Goal: Task Accomplishment & Management: Use online tool/utility

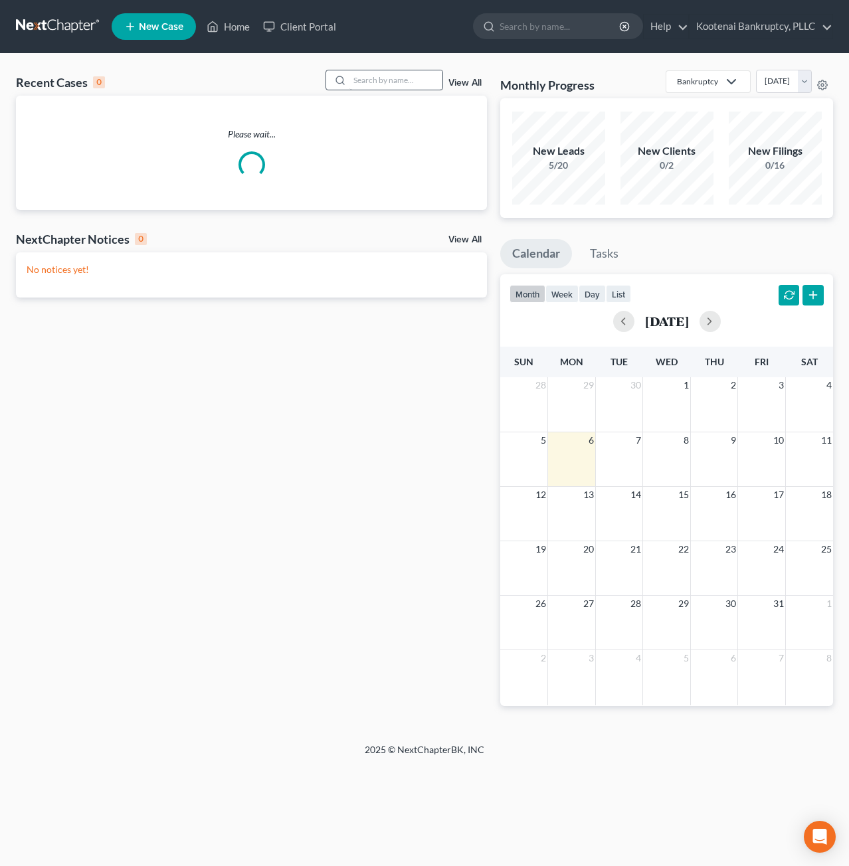
drag, startPoint x: 481, startPoint y: 63, endPoint x: 400, endPoint y: 75, distance: 81.2
click at [480, 63] on div "Recent Cases 0 View All Please wait... NextChapter Notices 0 View All No notice…" at bounding box center [424, 398] width 849 height 689
click at [393, 78] on input "search" at bounding box center [395, 79] width 93 height 19
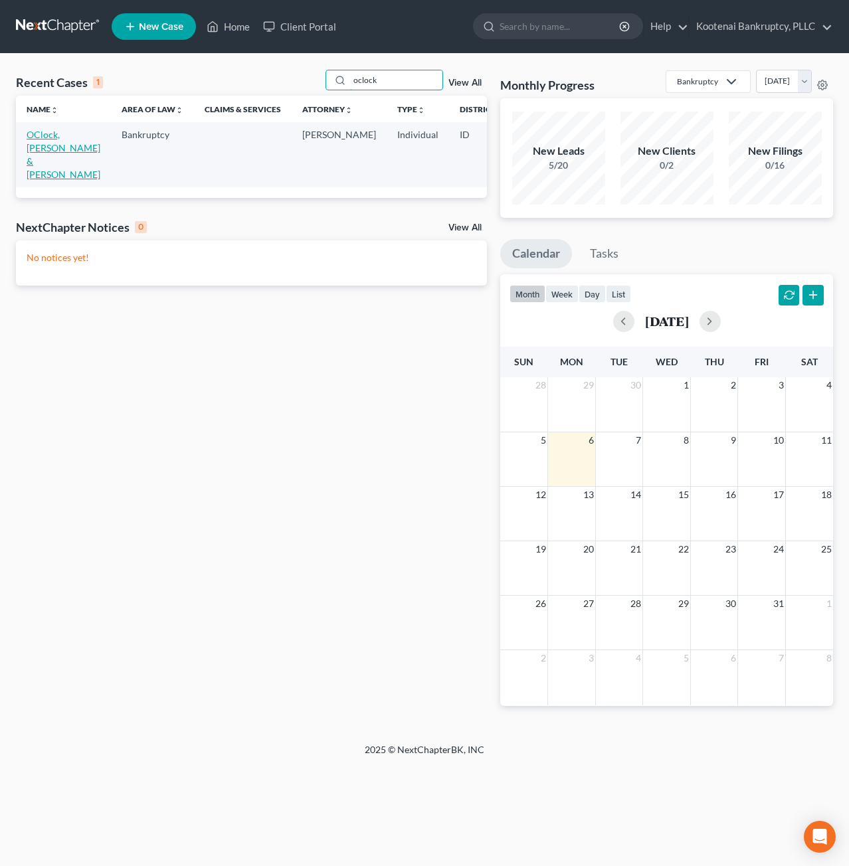
type input "oclock"
click at [42, 143] on link "OClock, [PERSON_NAME] & [PERSON_NAME]" at bounding box center [64, 154] width 74 height 51
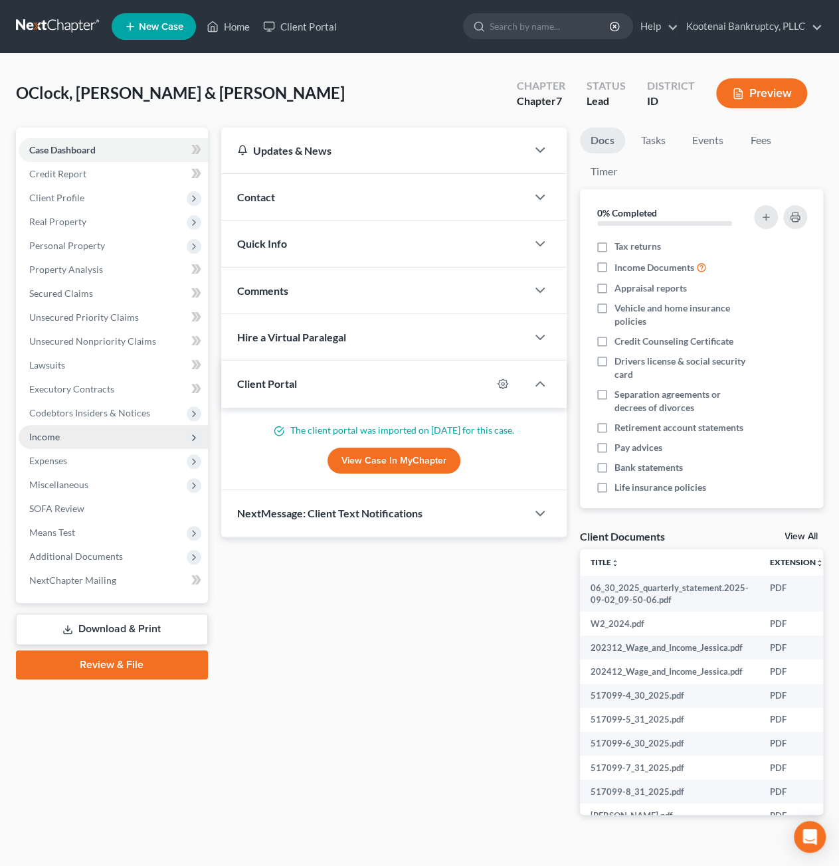
click at [84, 440] on span "Income" at bounding box center [113, 437] width 189 height 24
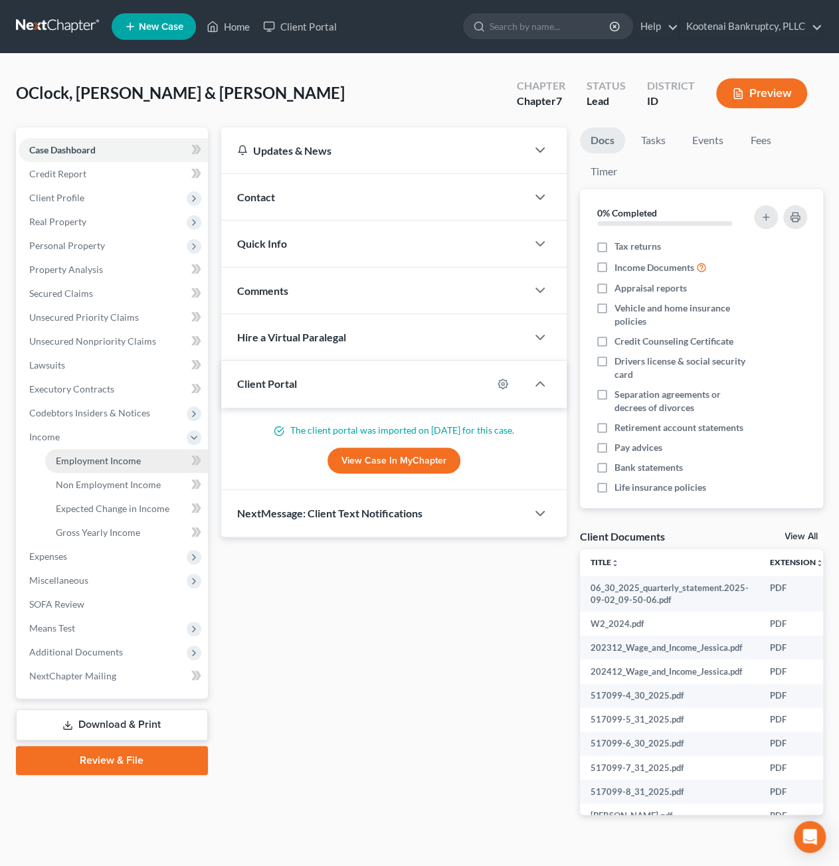
click at [92, 455] on span "Employment Income" at bounding box center [98, 460] width 85 height 11
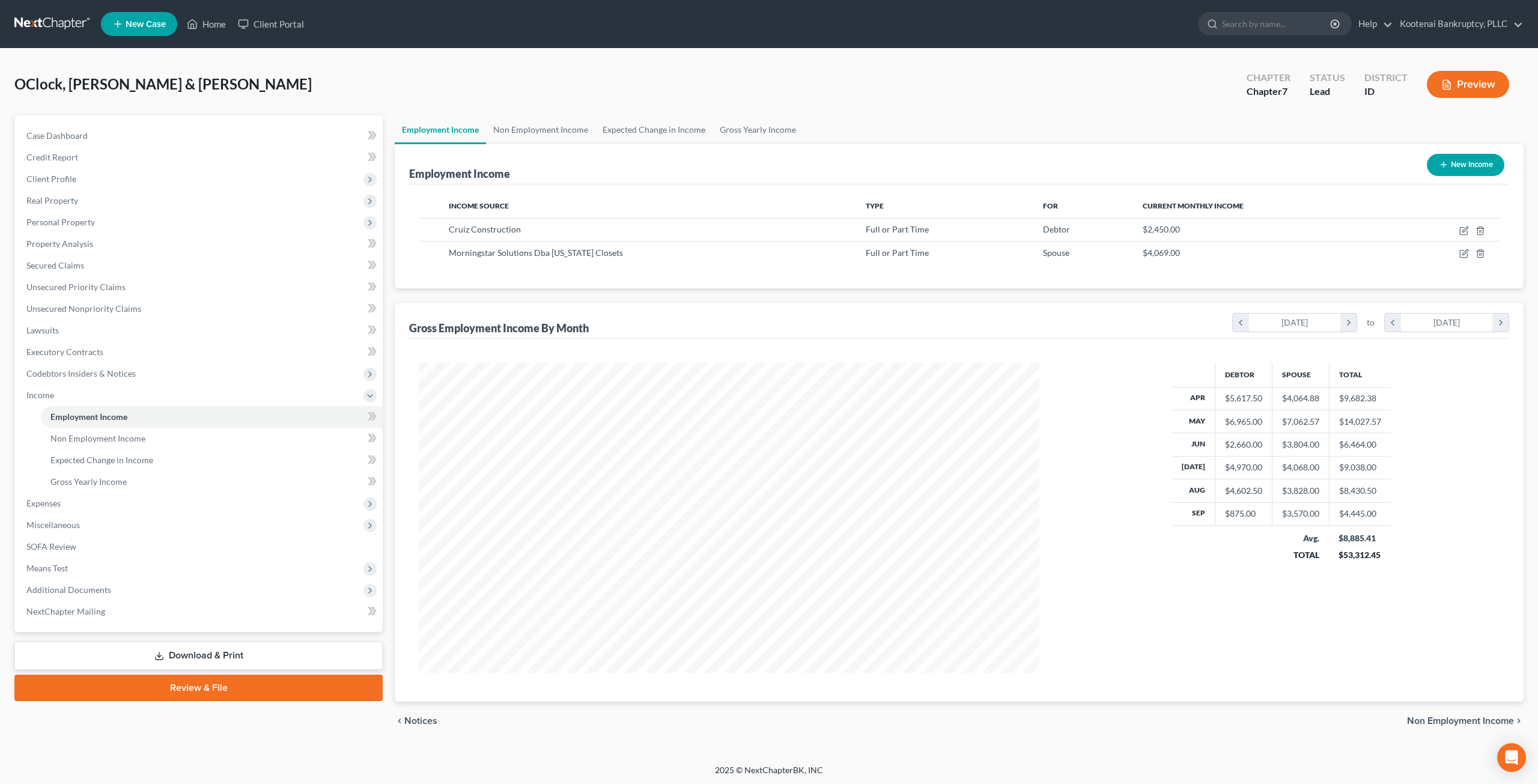
scroll to position [310, 644]
